Goal: Information Seeking & Learning: Check status

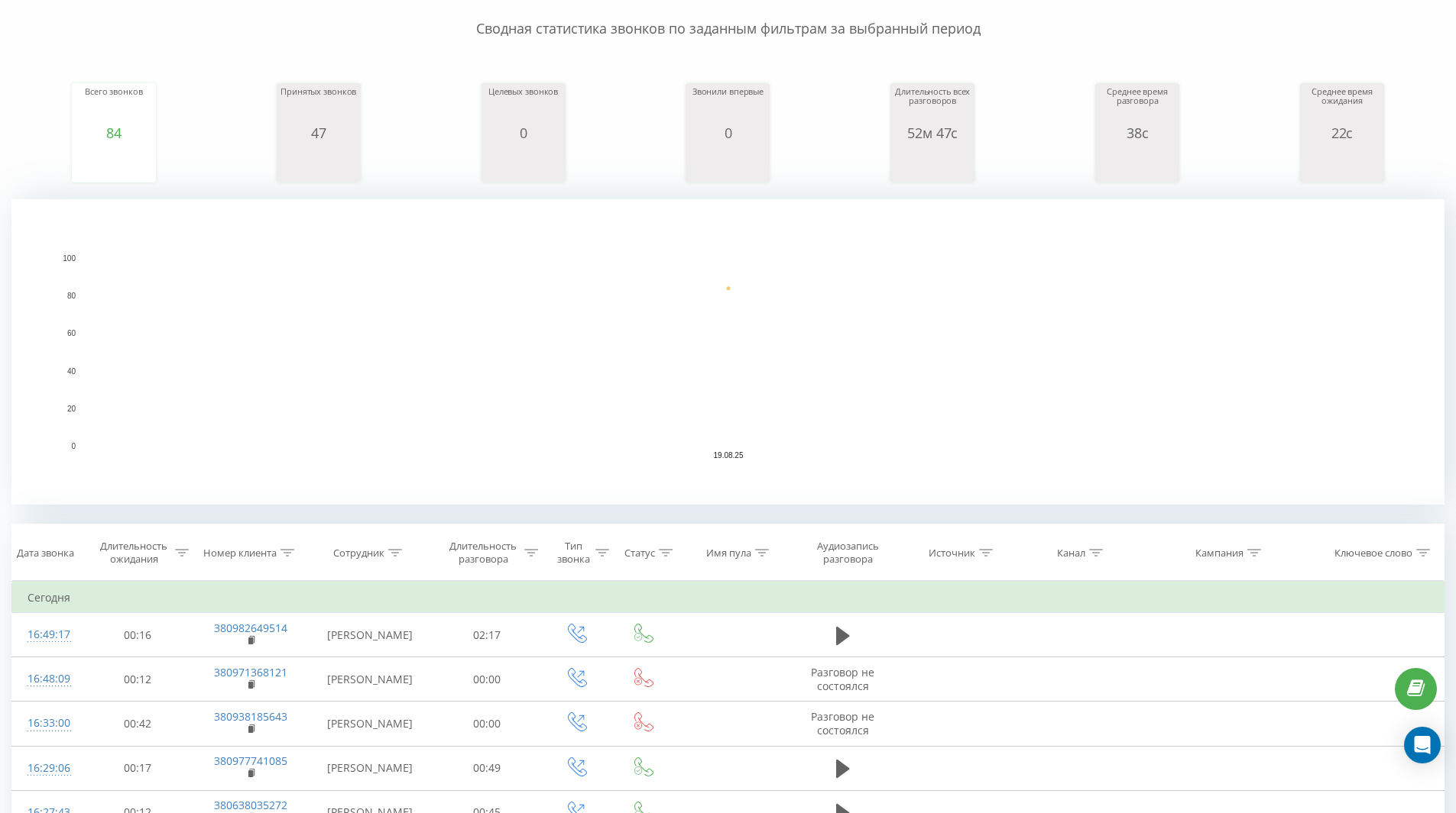
scroll to position [153, 0]
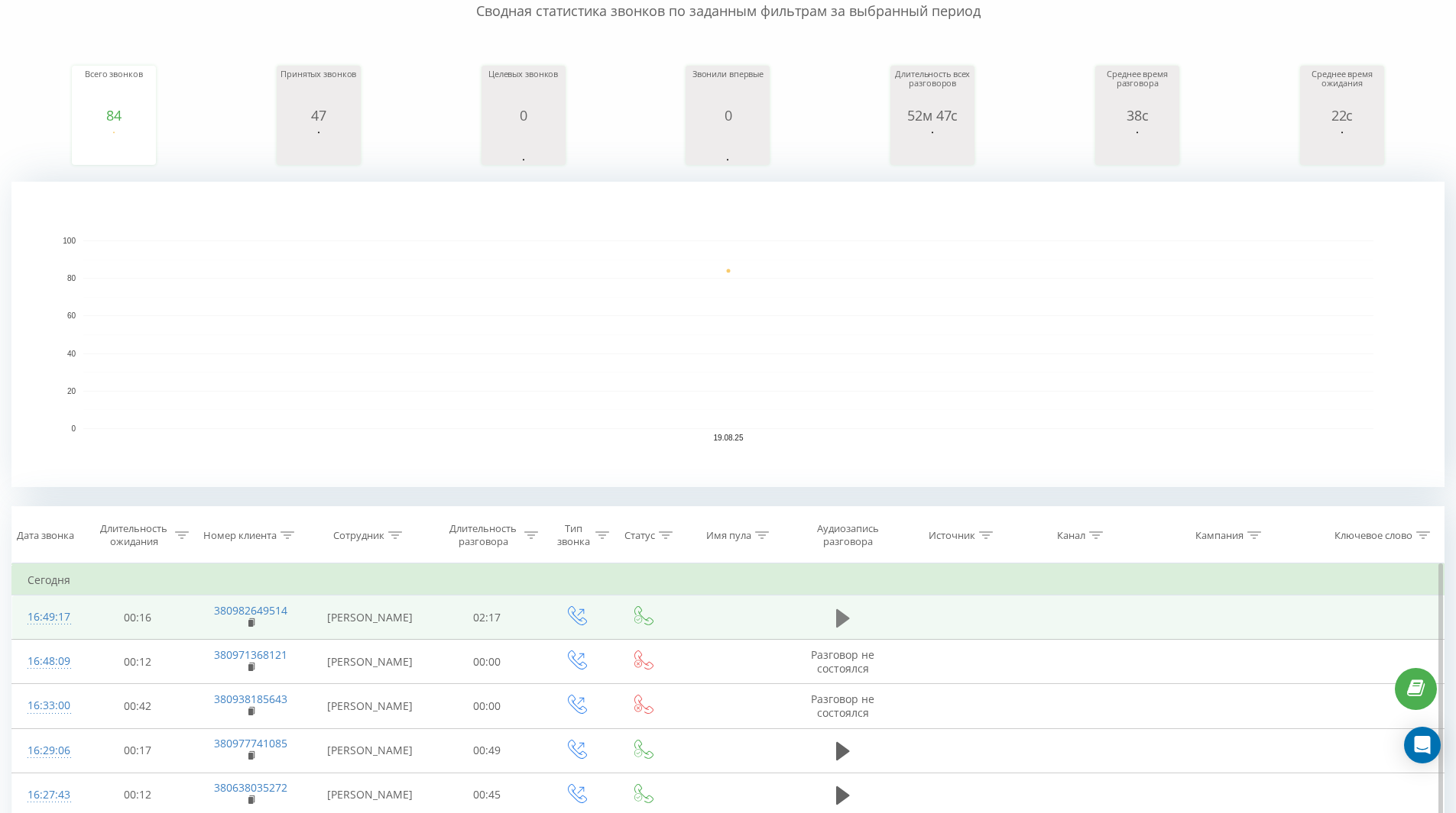
click at [845, 618] on icon at bounding box center [844, 617] width 14 height 19
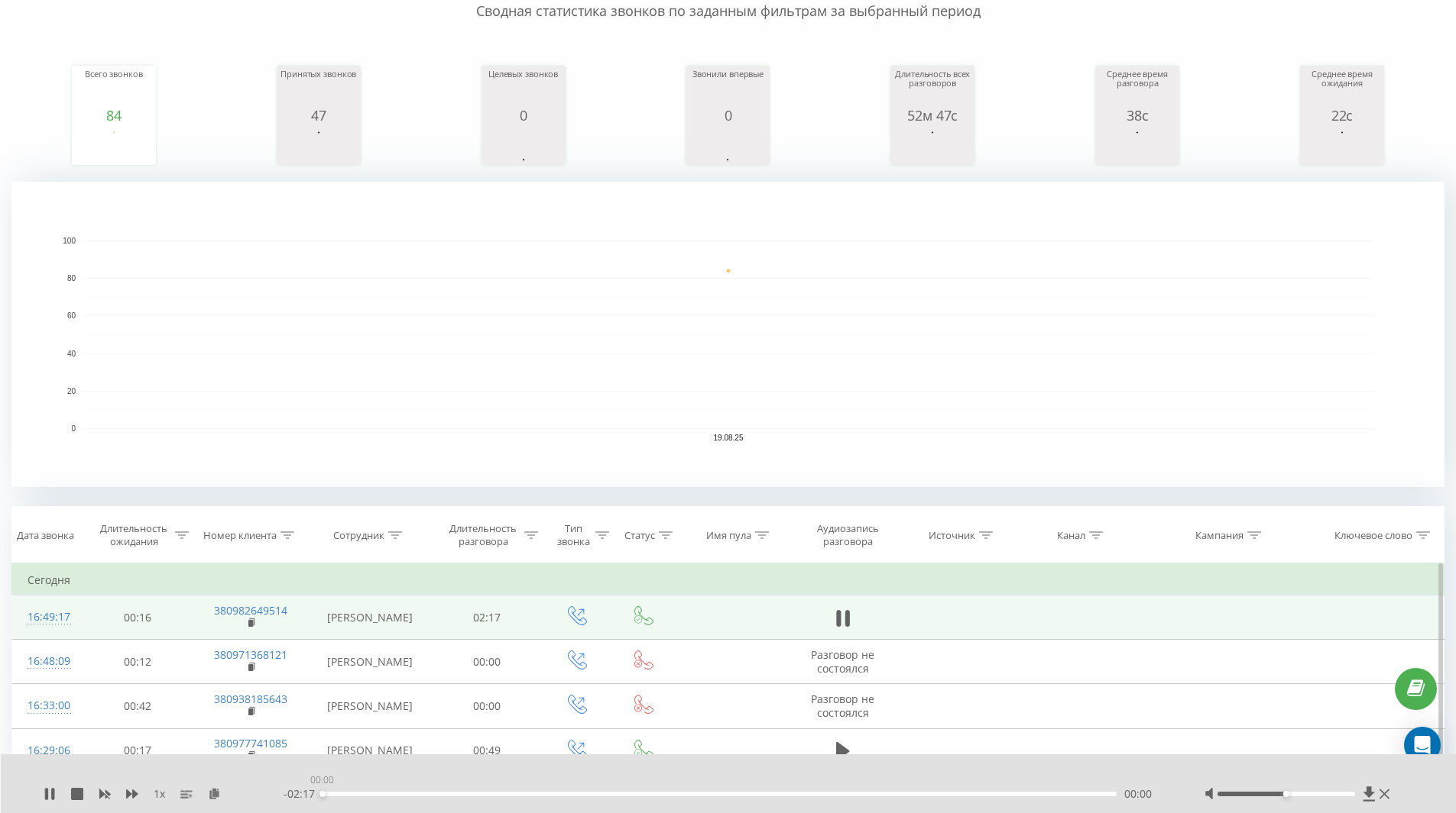
drag, startPoint x: 877, startPoint y: 793, endPoint x: 895, endPoint y: 798, distance: 18.7
click at [895, 798] on div "- 02:17 00:00 00:00" at bounding box center [724, 794] width 882 height 15
click at [875, 794] on div "01:36" at bounding box center [720, 794] width 795 height 4
click at [838, 617] on icon at bounding box center [838, 618] width 4 height 17
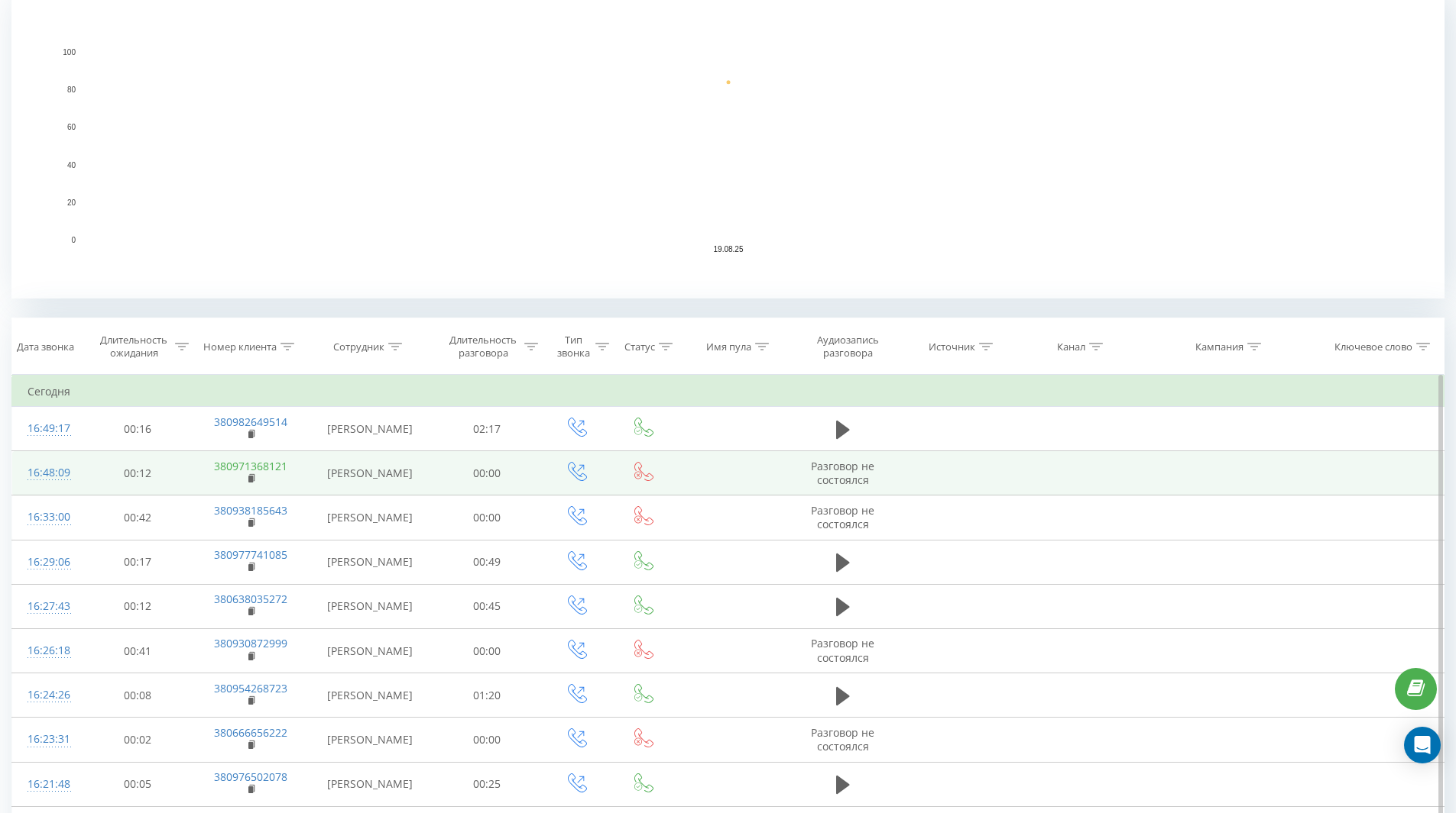
scroll to position [382, 0]
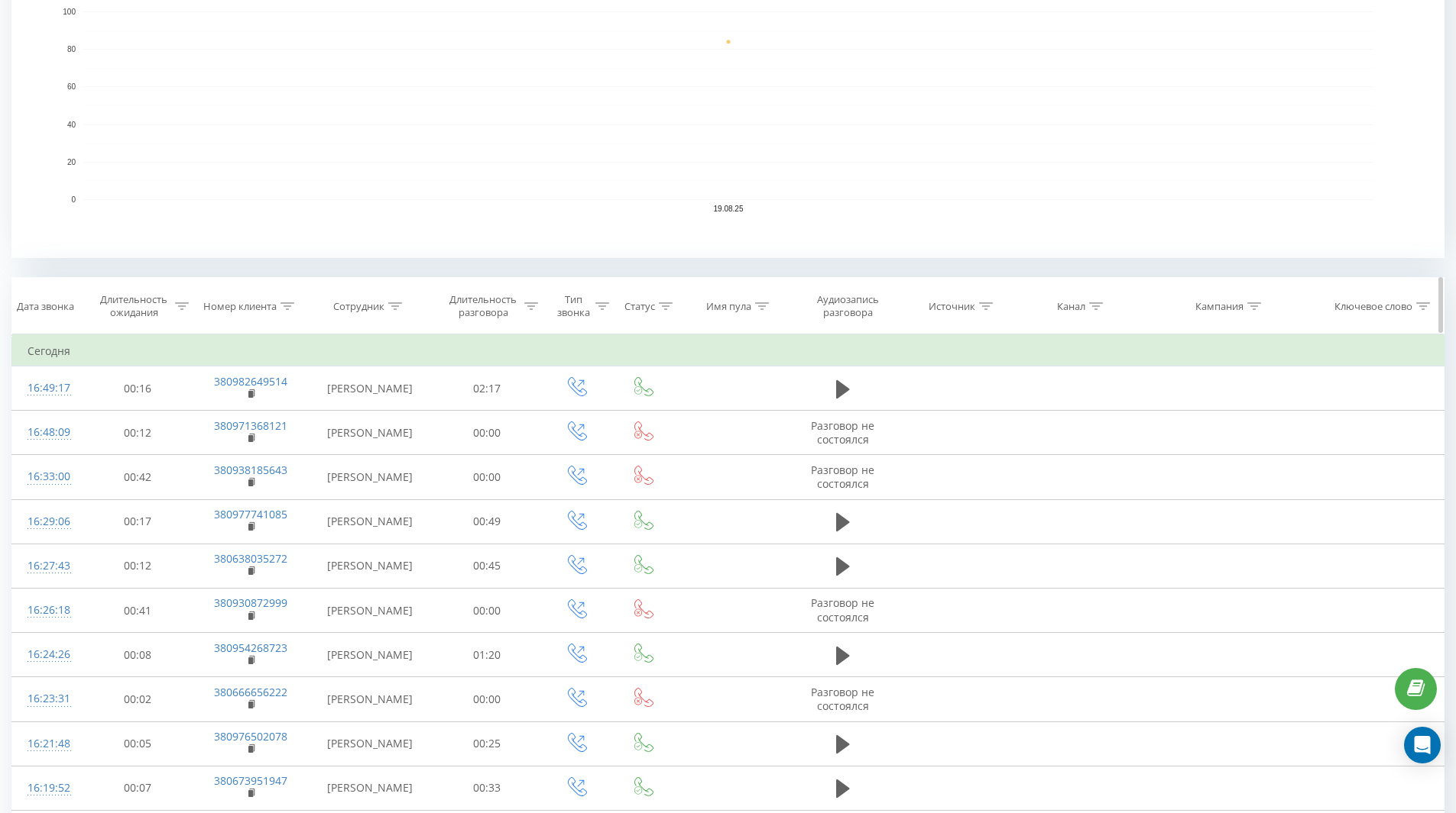
click at [288, 303] on icon at bounding box center [288, 306] width 14 height 8
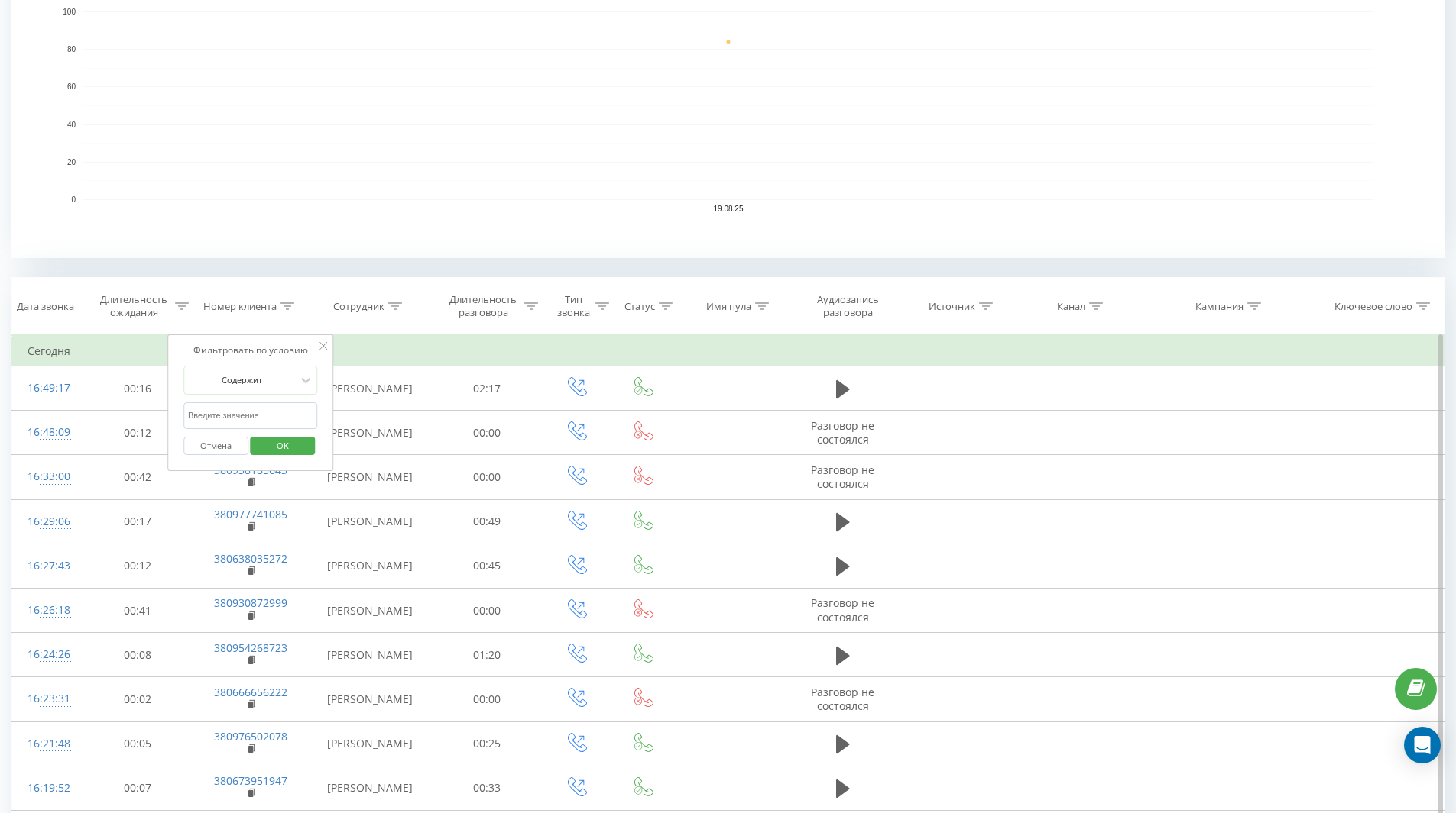
paste input "380678083212"
click at [282, 440] on span "OK" at bounding box center [282, 445] width 42 height 24
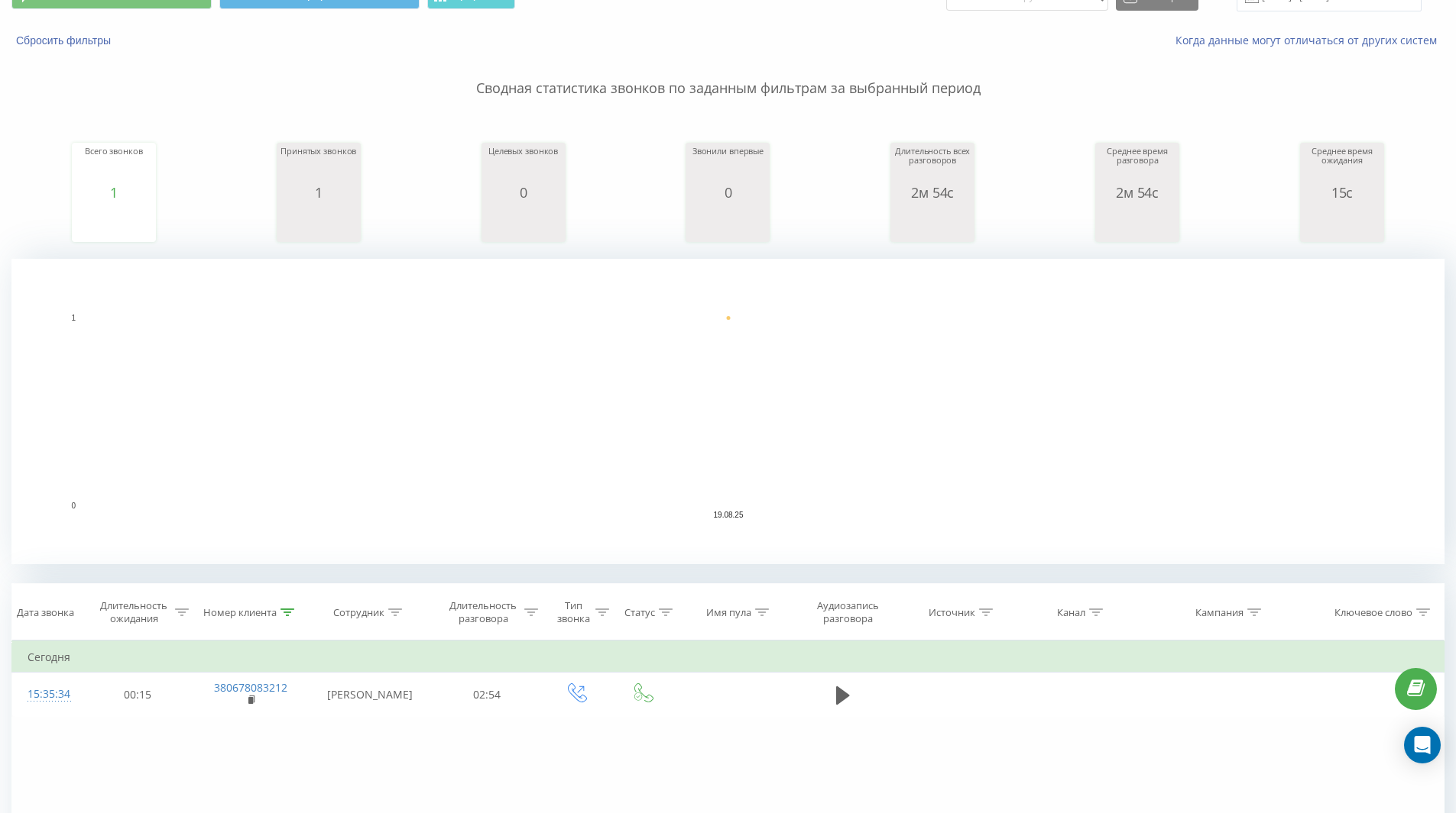
scroll to position [153, 0]
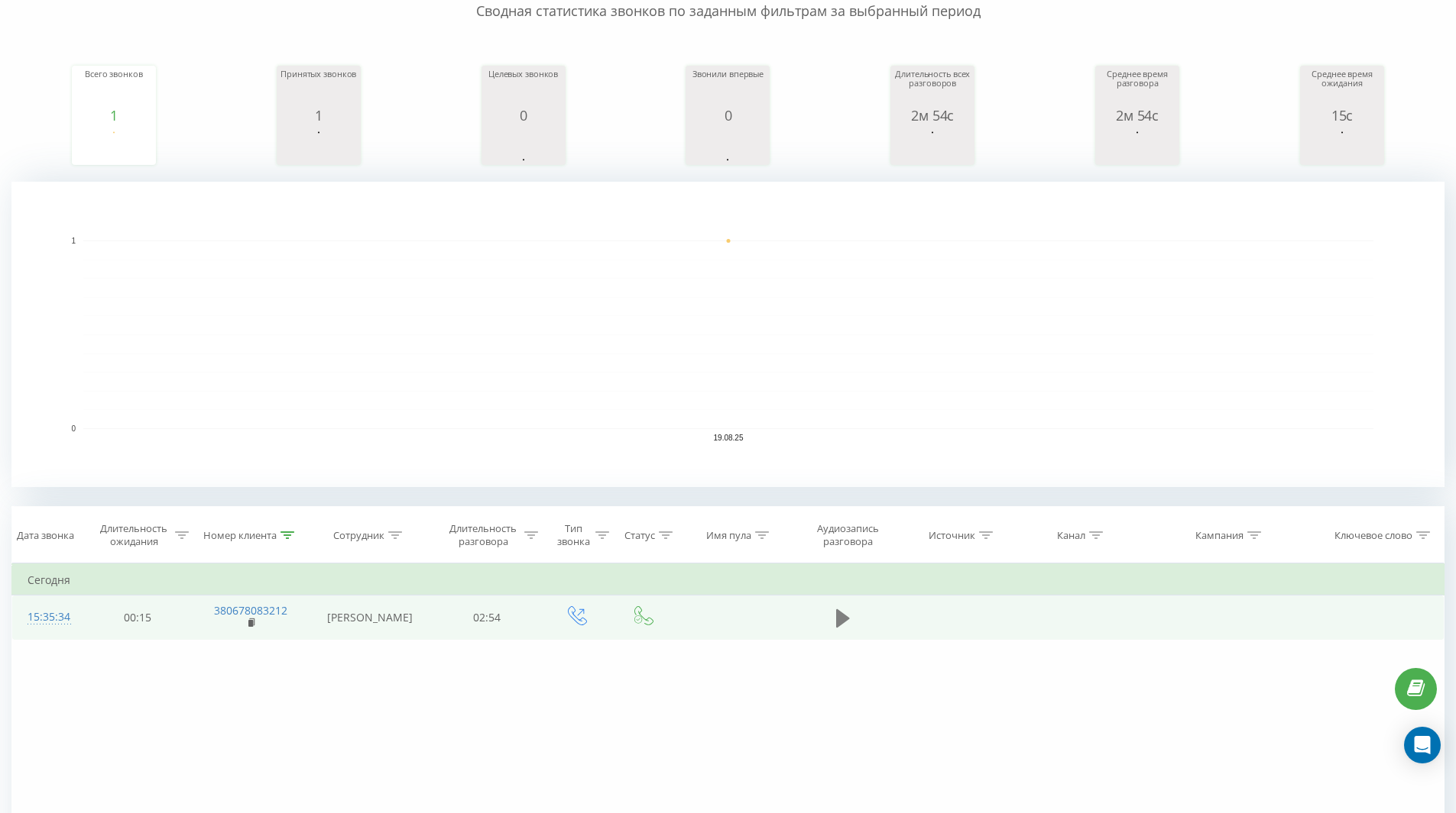
click at [842, 619] on icon at bounding box center [844, 617] width 14 height 19
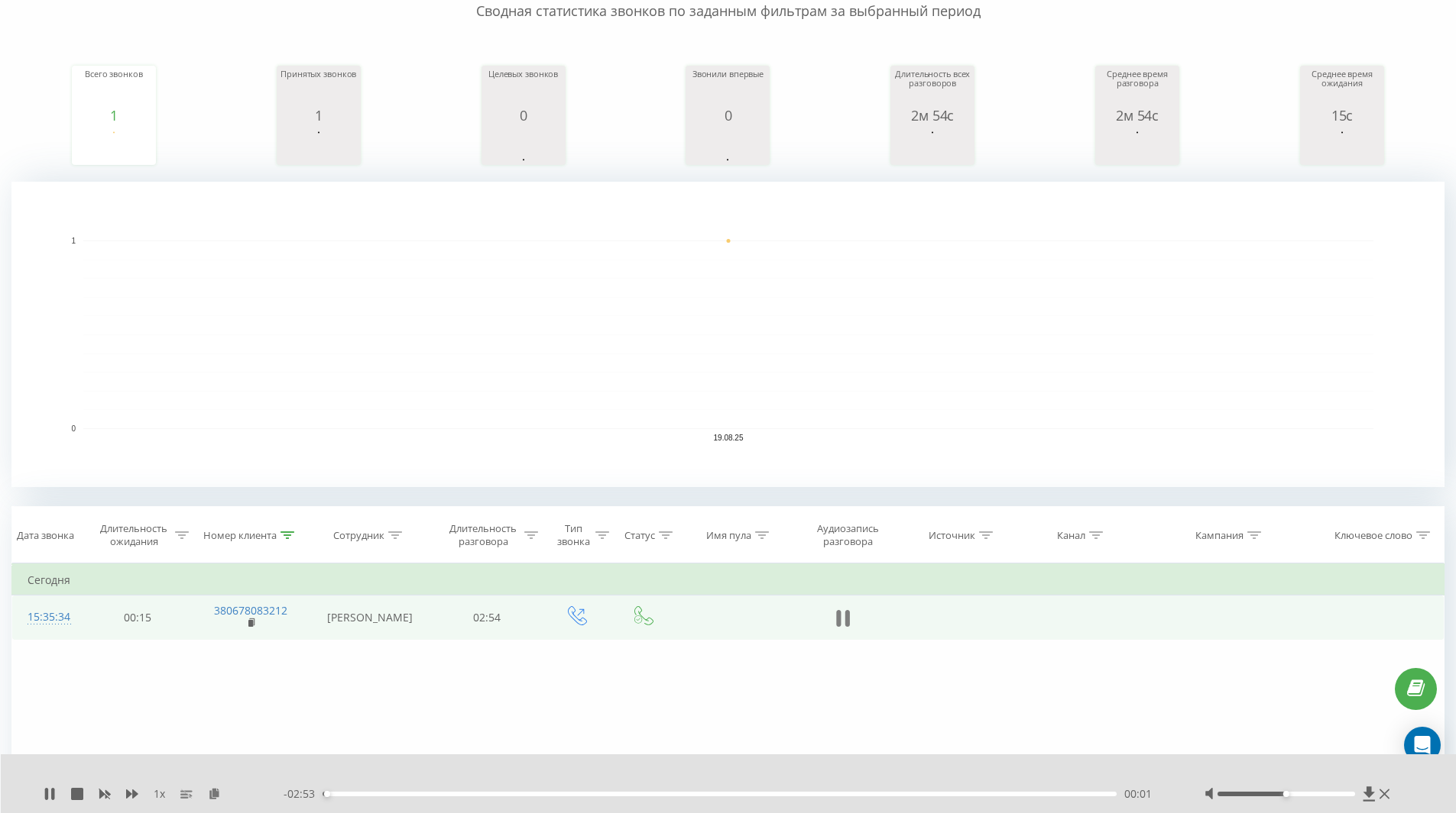
click at [843, 619] on icon at bounding box center [844, 618] width 14 height 21
click at [1367, 791] on icon at bounding box center [1368, 794] width 12 height 14
click at [290, 538] on icon at bounding box center [288, 535] width 14 height 8
click at [256, 638] on input "380678083212" at bounding box center [250, 645] width 135 height 27
click at [256, 639] on input "380678083212" at bounding box center [250, 645] width 135 height 27
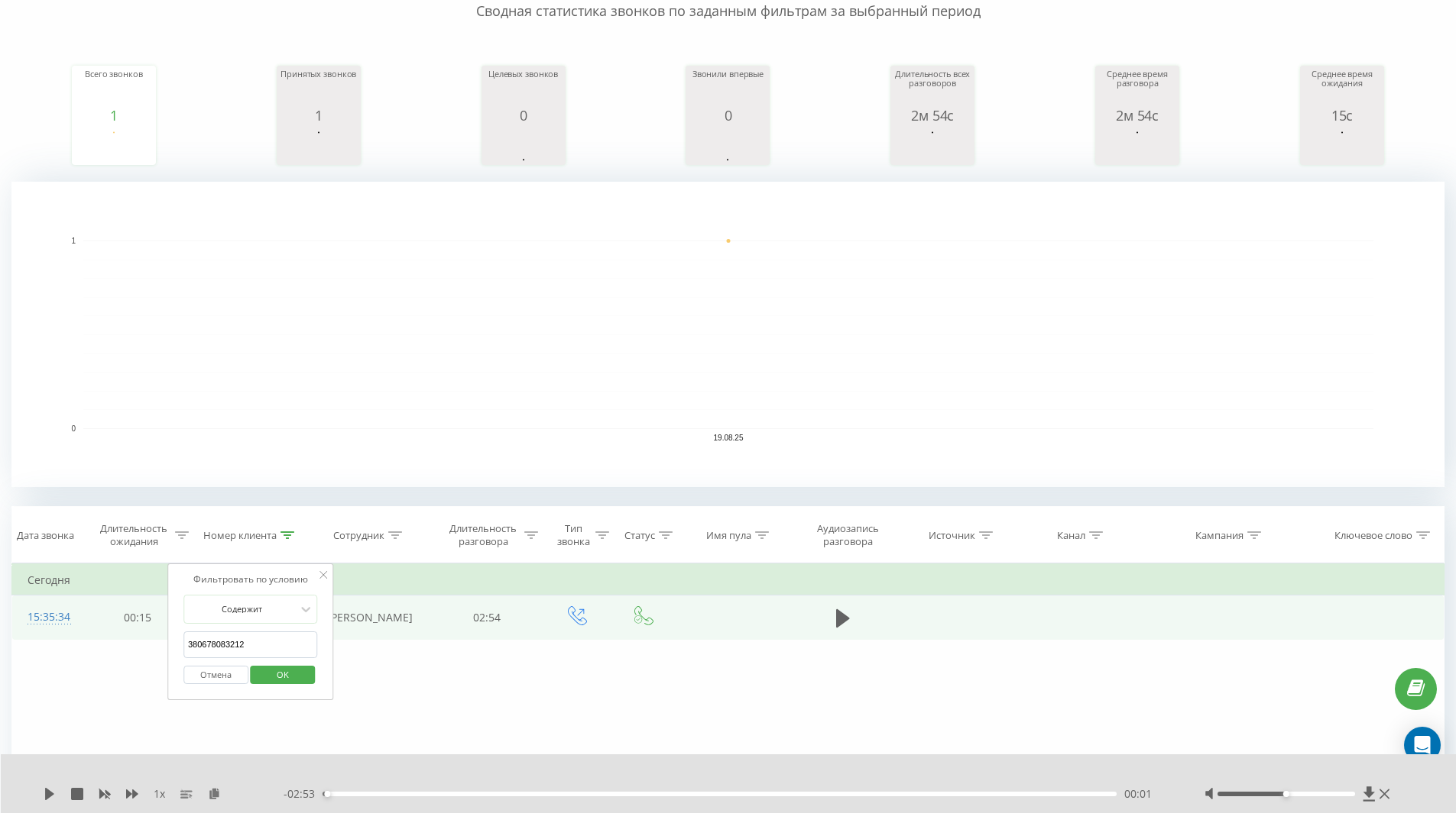
paste input "973338067"
type input "380973338067"
click at [275, 677] on span "OK" at bounding box center [282, 674] width 42 height 24
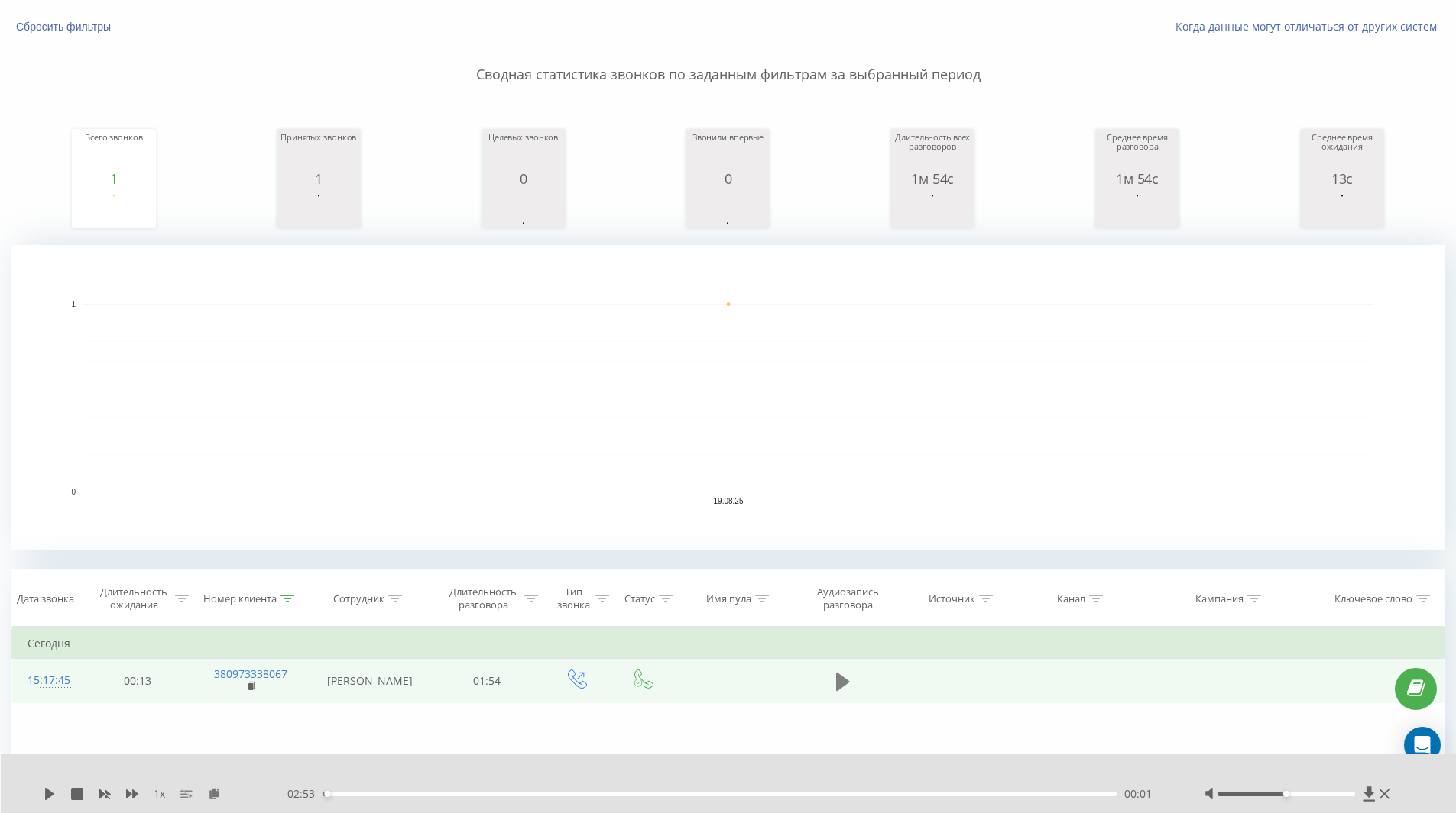
click at [831, 678] on button at bounding box center [843, 682] width 23 height 23
click at [849, 680] on icon at bounding box center [846, 682] width 4 height 17
click at [1367, 793] on icon at bounding box center [1368, 794] width 12 height 14
click at [283, 601] on icon at bounding box center [288, 599] width 14 height 8
click at [229, 742] on button "Отмена" at bounding box center [215, 740] width 65 height 19
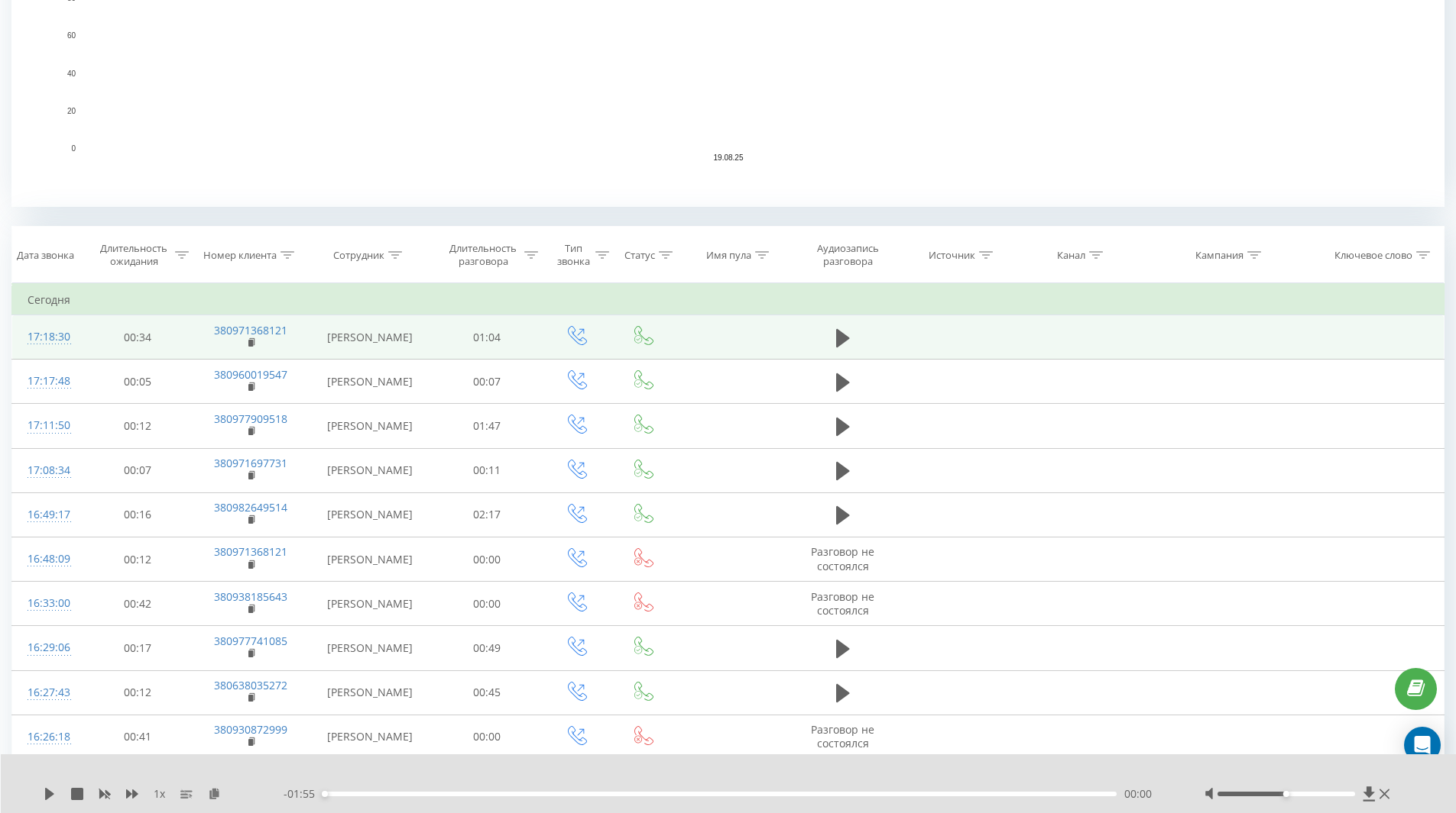
scroll to position [242, 0]
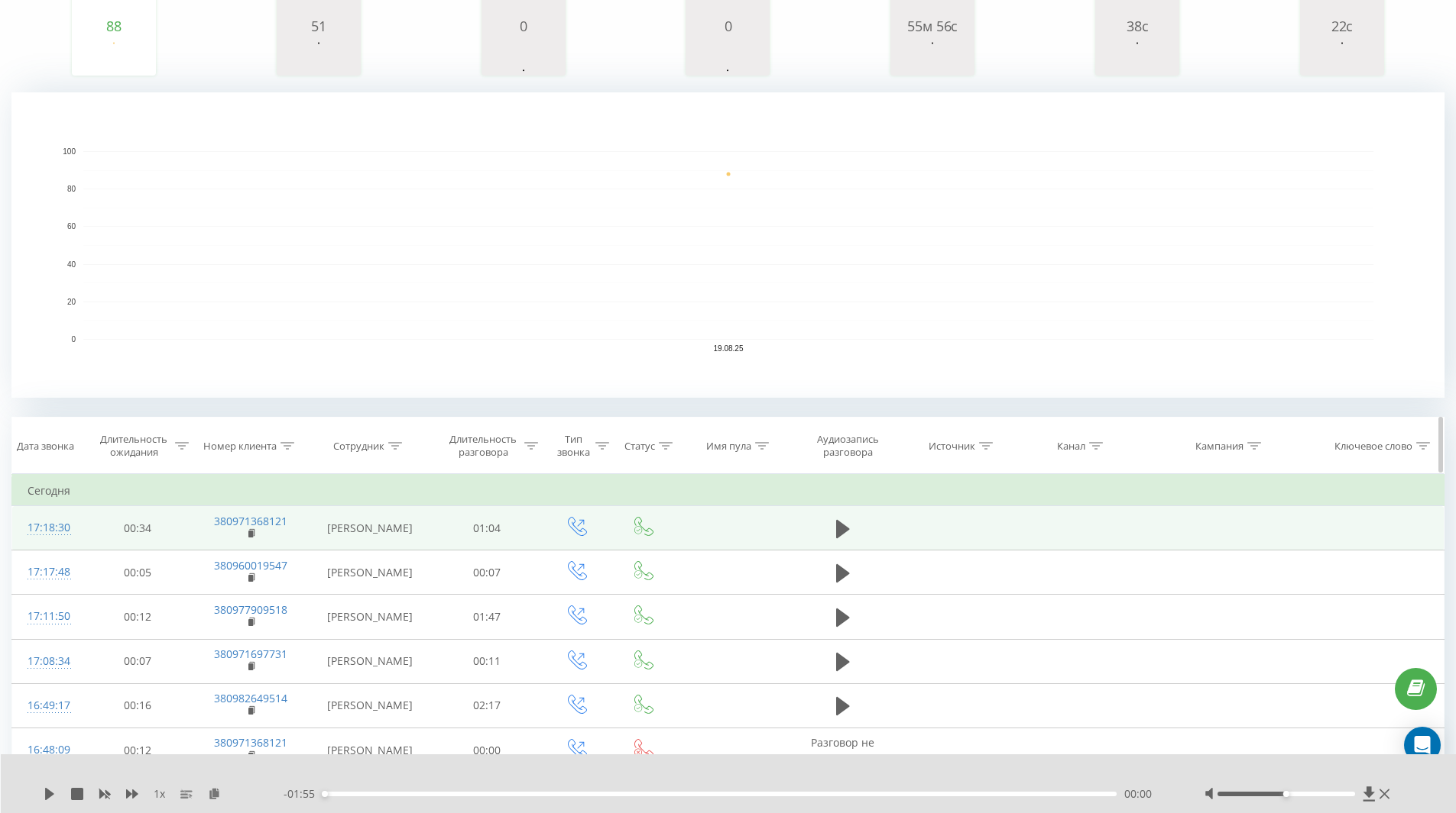
click at [664, 450] on div at bounding box center [666, 446] width 14 height 13
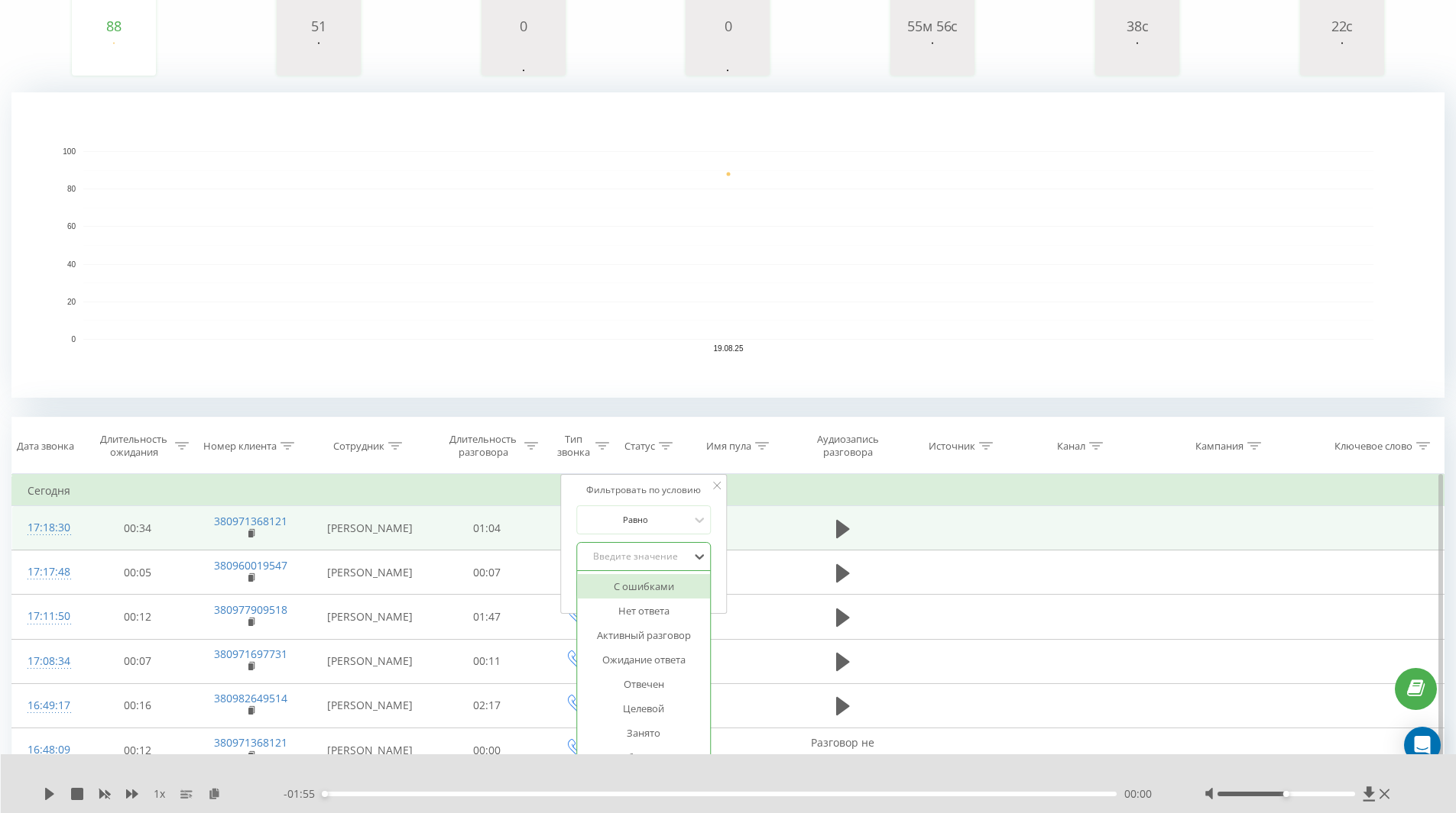
click at [649, 559] on div "Введите значение" at bounding box center [636, 556] width 109 height 12
click at [638, 686] on div "Отвечен" at bounding box center [644, 685] width 133 height 25
click at [674, 588] on span "OK" at bounding box center [676, 587] width 42 height 24
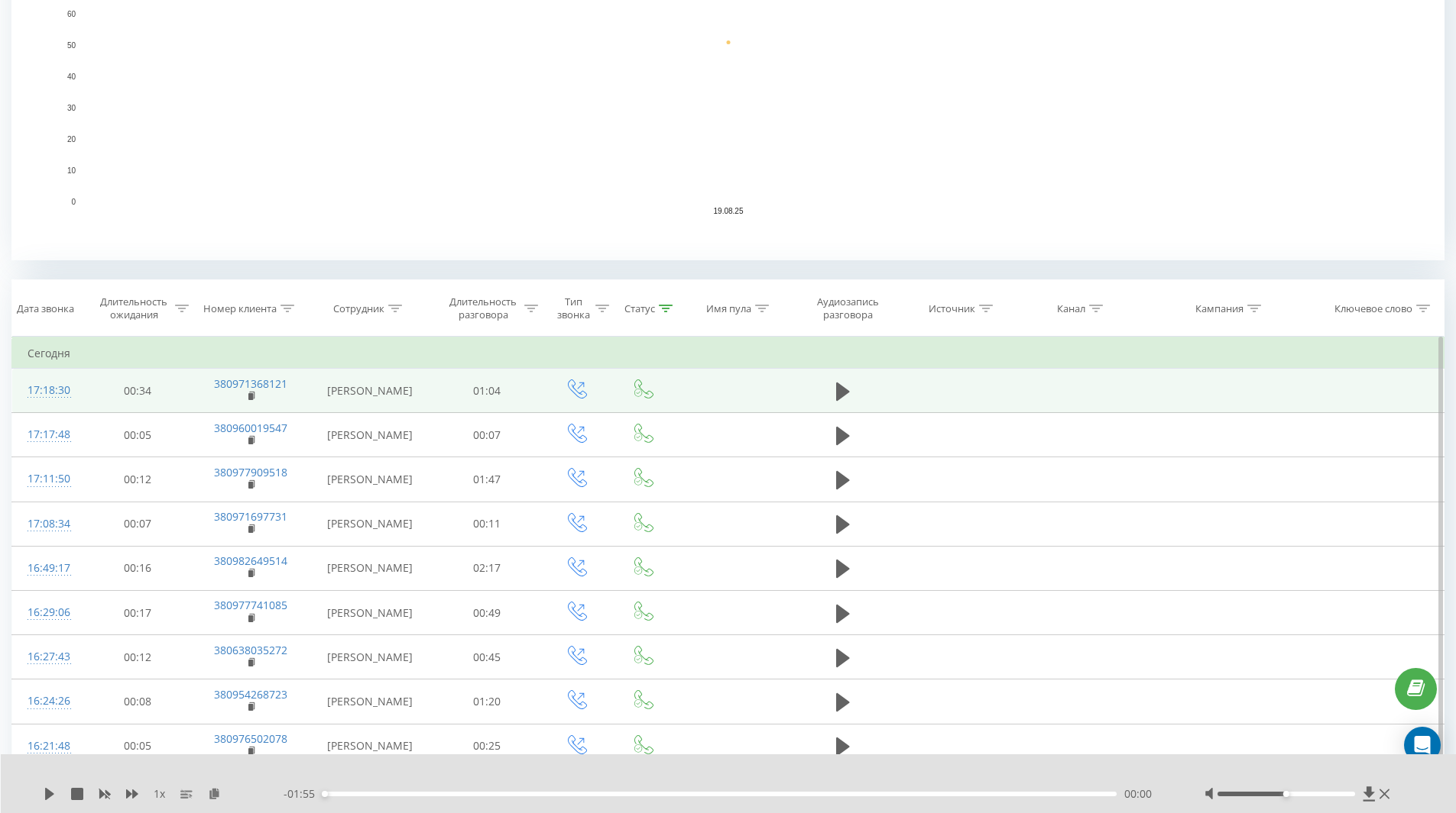
scroll to position [170, 0]
